Goal: Task Accomplishment & Management: Use online tool/utility

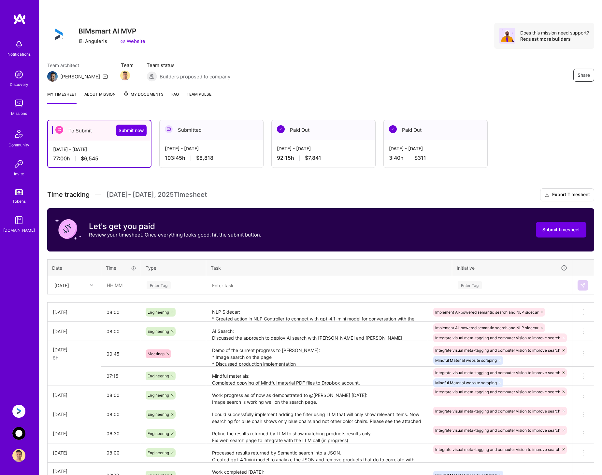
click at [23, 433] on img at bounding box center [18, 433] width 13 height 13
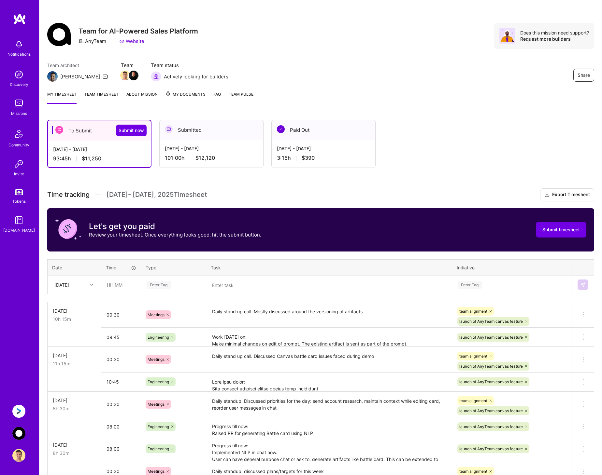
click at [137, 38] on link "Website" at bounding box center [131, 41] width 25 height 7
click at [192, 97] on span "My Documents" at bounding box center [185, 94] width 40 height 7
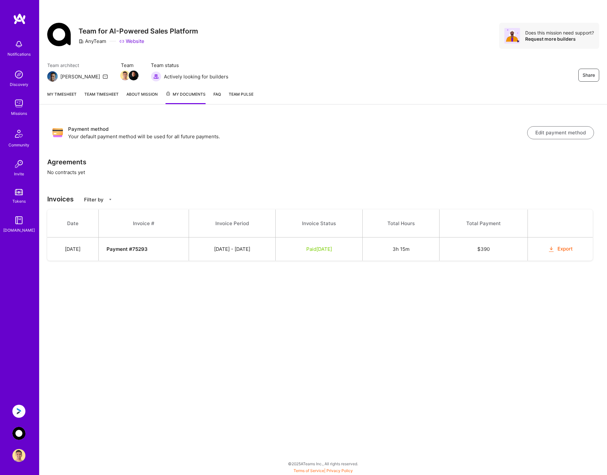
click at [569, 249] on button "Export" at bounding box center [559, 248] width 25 height 7
click at [135, 94] on link "About Mission" at bounding box center [141, 97] width 31 height 13
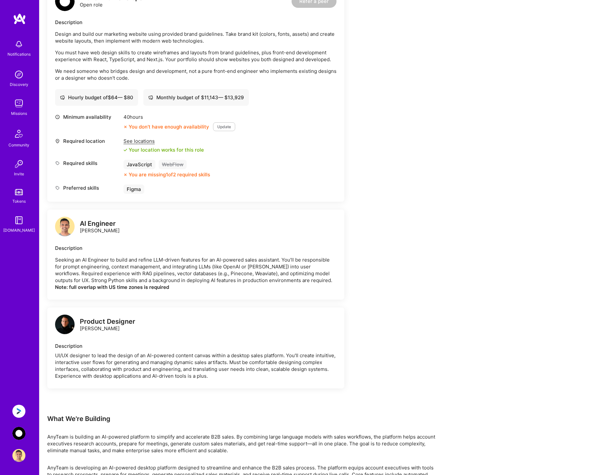
scroll to position [638, 0]
